Goal: Check status: Check status

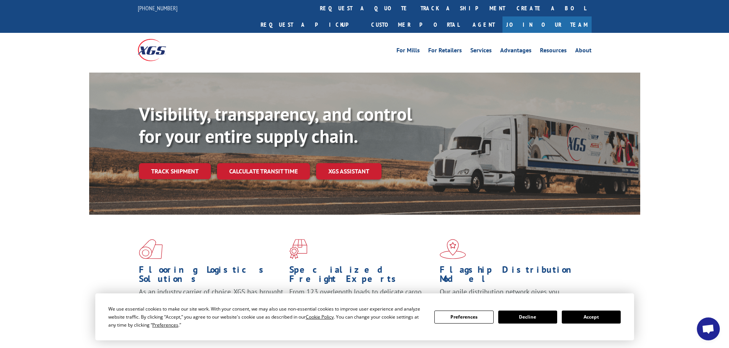
click at [189, 163] on link "Track shipment" at bounding box center [175, 171] width 72 height 16
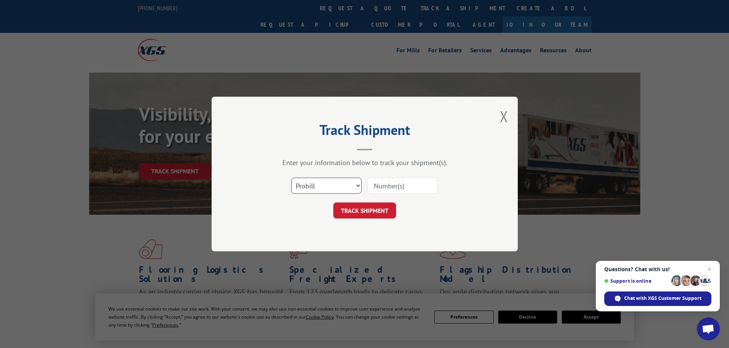
click at [356, 185] on select "Select category... Probill BOL PO" at bounding box center [326, 186] width 70 height 16
select select "bol"
click at [291, 178] on select "Select category... Probill BOL PO" at bounding box center [326, 186] width 70 height 16
paste input "6014629"
type input "6014629"
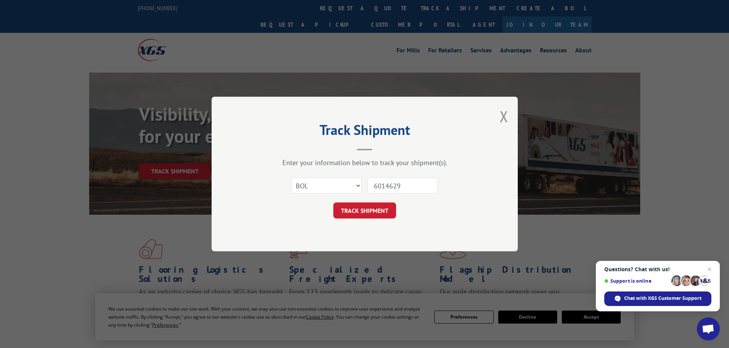
drag, startPoint x: 364, startPoint y: 213, endPoint x: 389, endPoint y: 217, distance: 24.8
click at [365, 213] on button "TRACK SHIPMENT" at bounding box center [364, 211] width 63 height 16
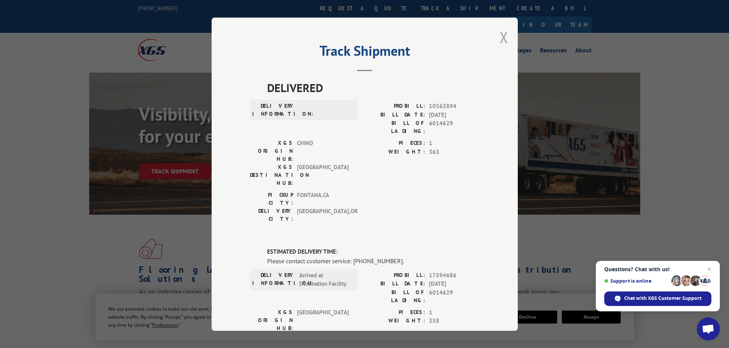
click at [500, 37] on button "Close modal" at bounding box center [504, 37] width 8 height 20
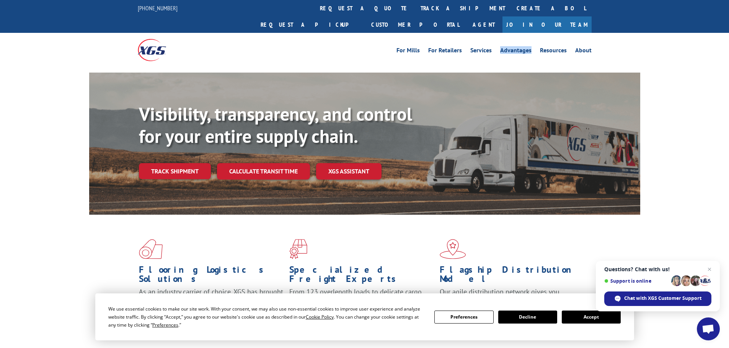
click at [499, 47] on li "Advantages" at bounding box center [516, 51] width 40 height 8
click at [171, 163] on link "Track shipment" at bounding box center [175, 171] width 72 height 16
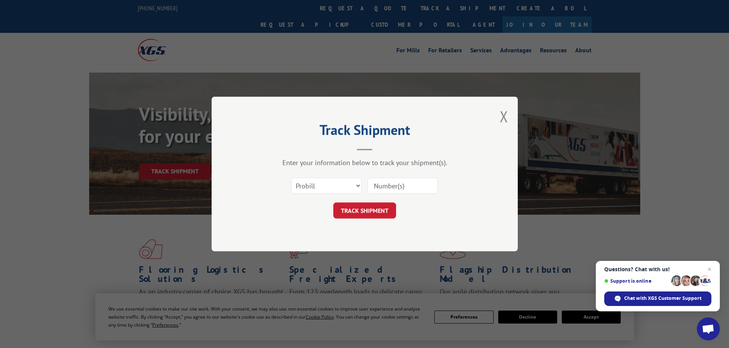
paste input "17594686"
type input "17594686"
click at [363, 212] on button "TRACK SHIPMENT" at bounding box center [364, 211] width 63 height 16
